Goal: Find specific page/section

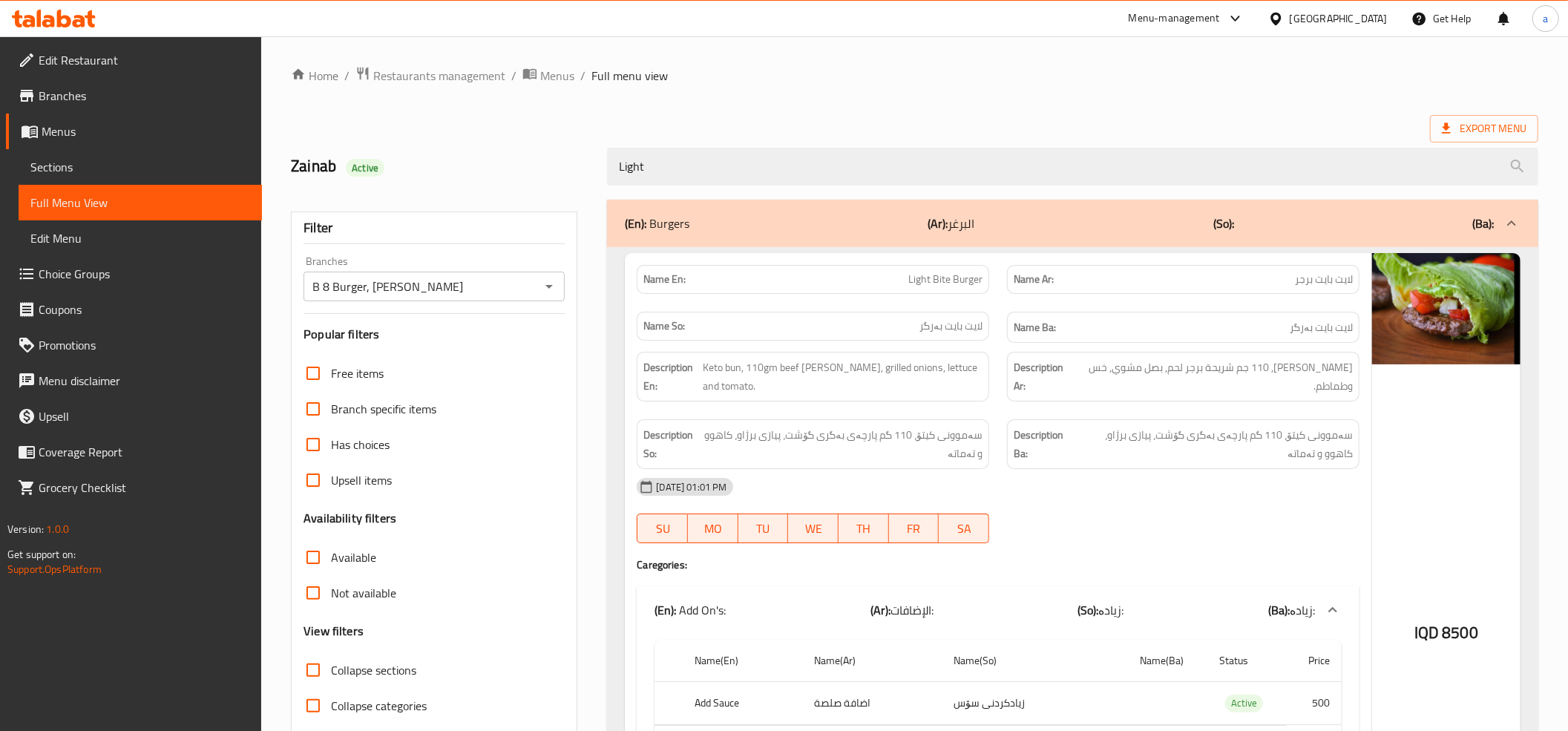
click at [60, 16] on icon at bounding box center [65, 19] width 14 height 18
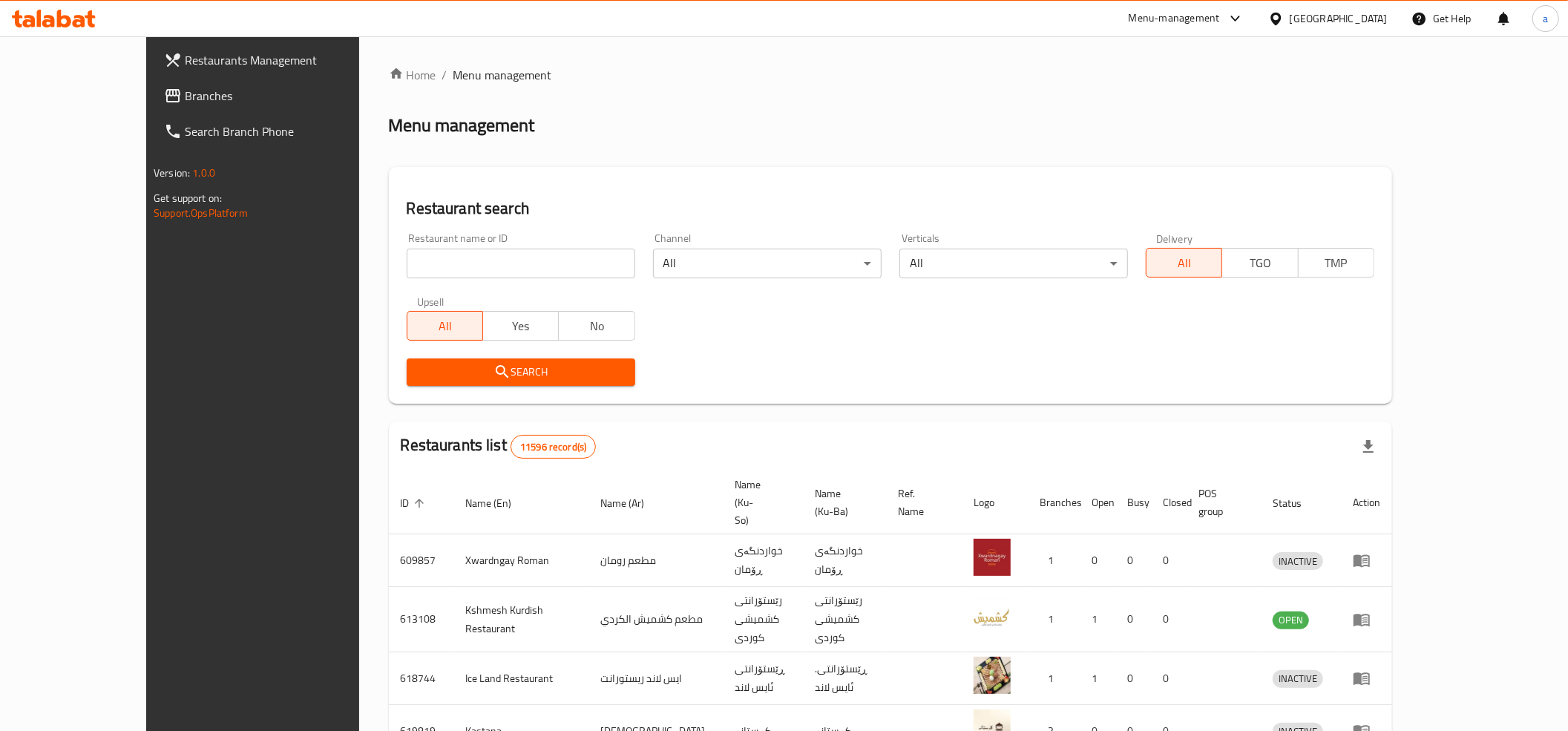
click at [407, 253] on input "search" at bounding box center [521, 263] width 228 height 30
type input "daya"
click button "Search" at bounding box center [521, 372] width 228 height 28
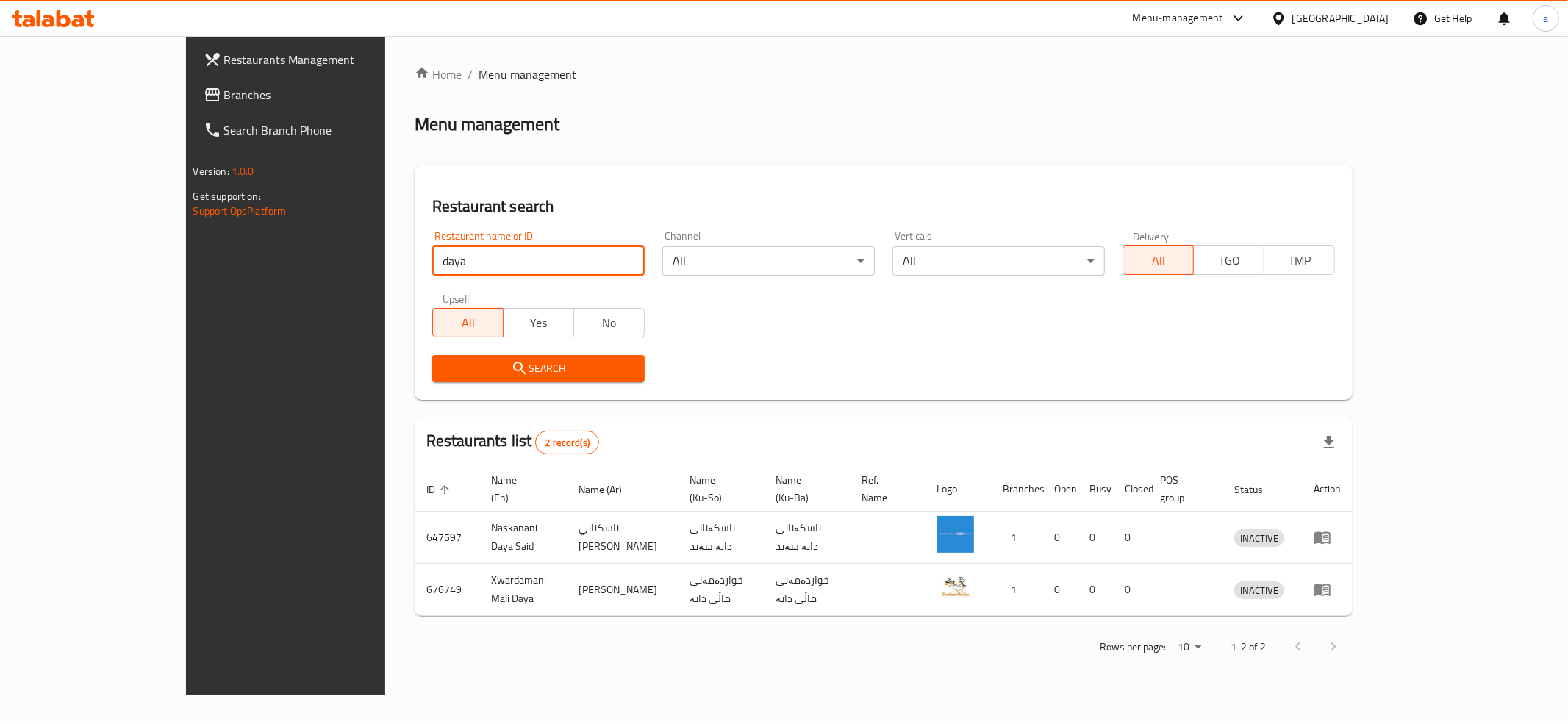
click at [586, 263] on input "daya" at bounding box center [539, 261] width 212 height 30
click at [579, 259] on input "daya" at bounding box center [539, 261] width 212 height 30
click at [32, 10] on icon at bounding box center [53, 19] width 83 height 18
